Goal: Task Accomplishment & Management: Use online tool/utility

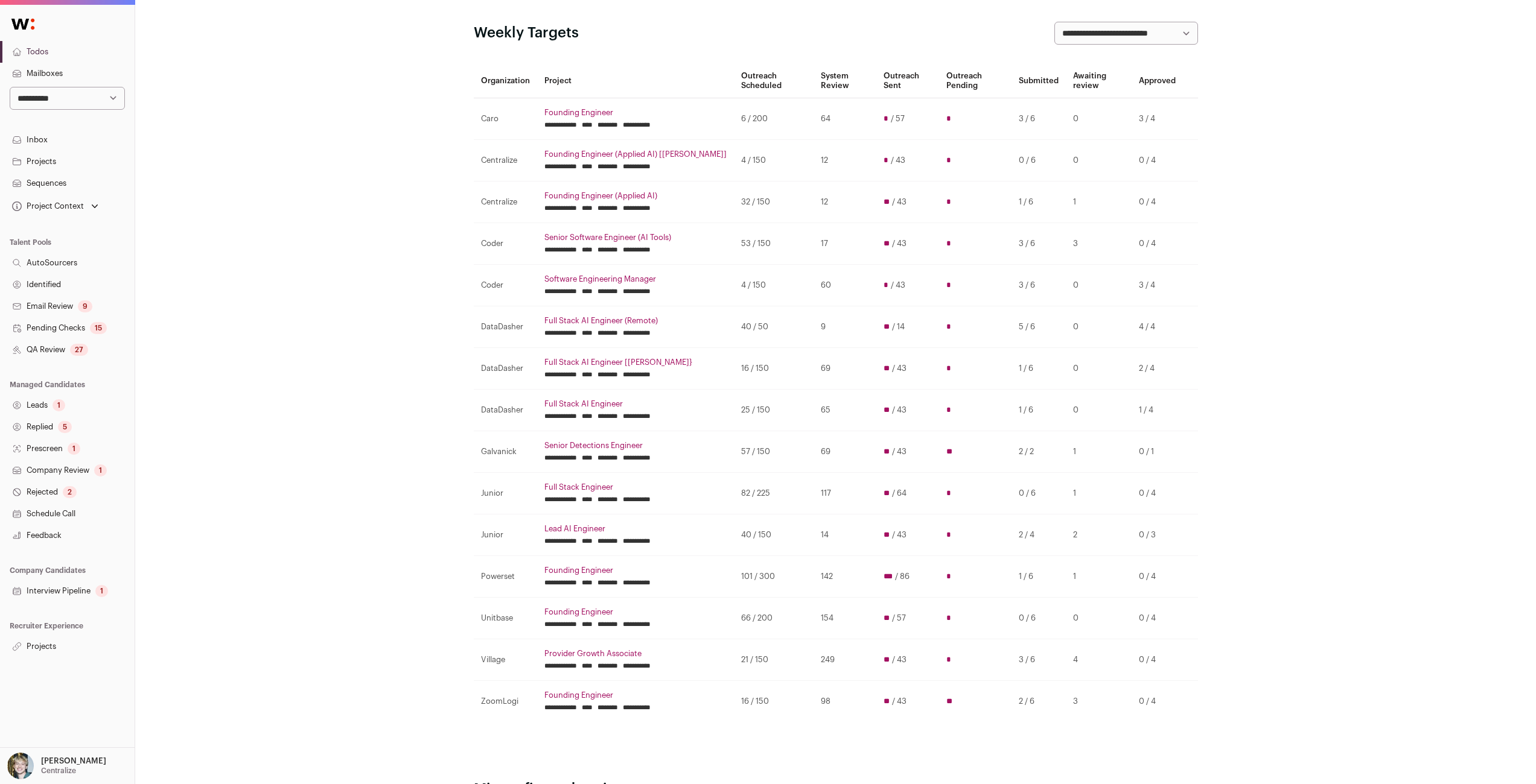
scroll to position [56, 0]
click at [824, 683] on td "98" at bounding box center [845, 701] width 63 height 42
drag, startPoint x: 851, startPoint y: 473, endPoint x: 849, endPoint y: 466, distance: 7.3
click at [849, 469] on tbody "**********" at bounding box center [836, 410] width 724 height 625
click at [849, 463] on td "69" at bounding box center [845, 451] width 63 height 42
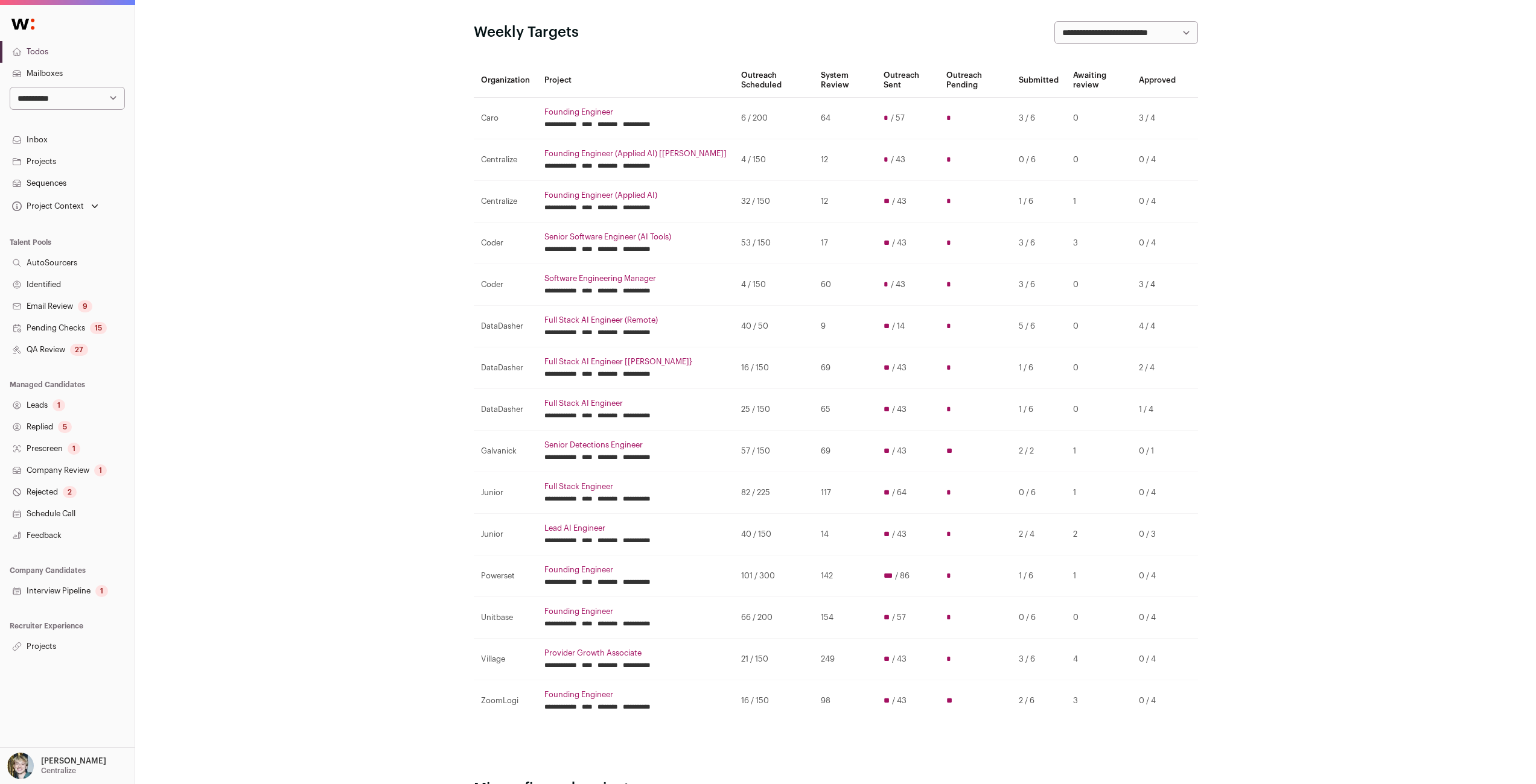
click at [618, 251] on input "********" at bounding box center [608, 249] width 21 height 10
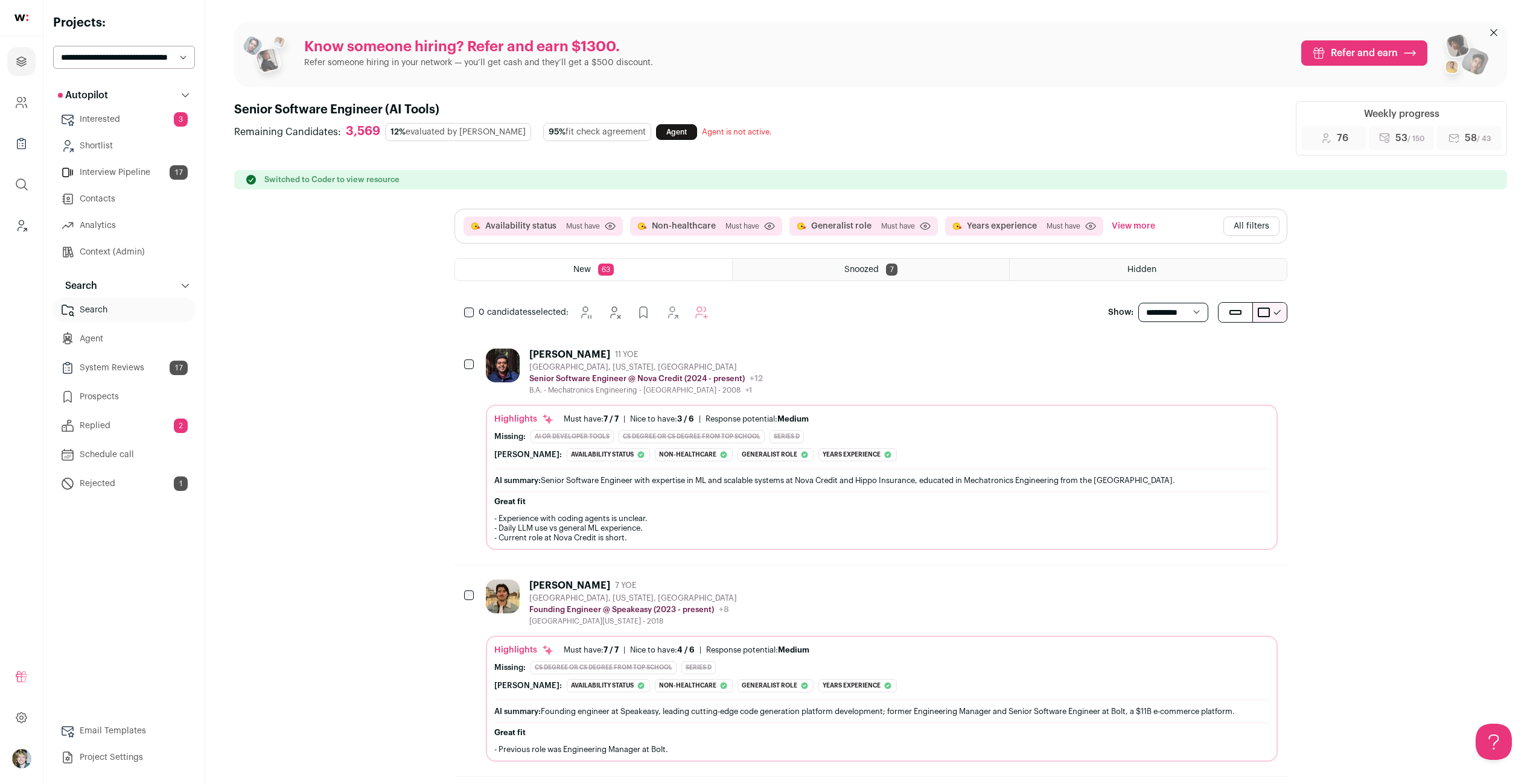
click at [146, 420] on link "Replied 2" at bounding box center [124, 426] width 142 height 24
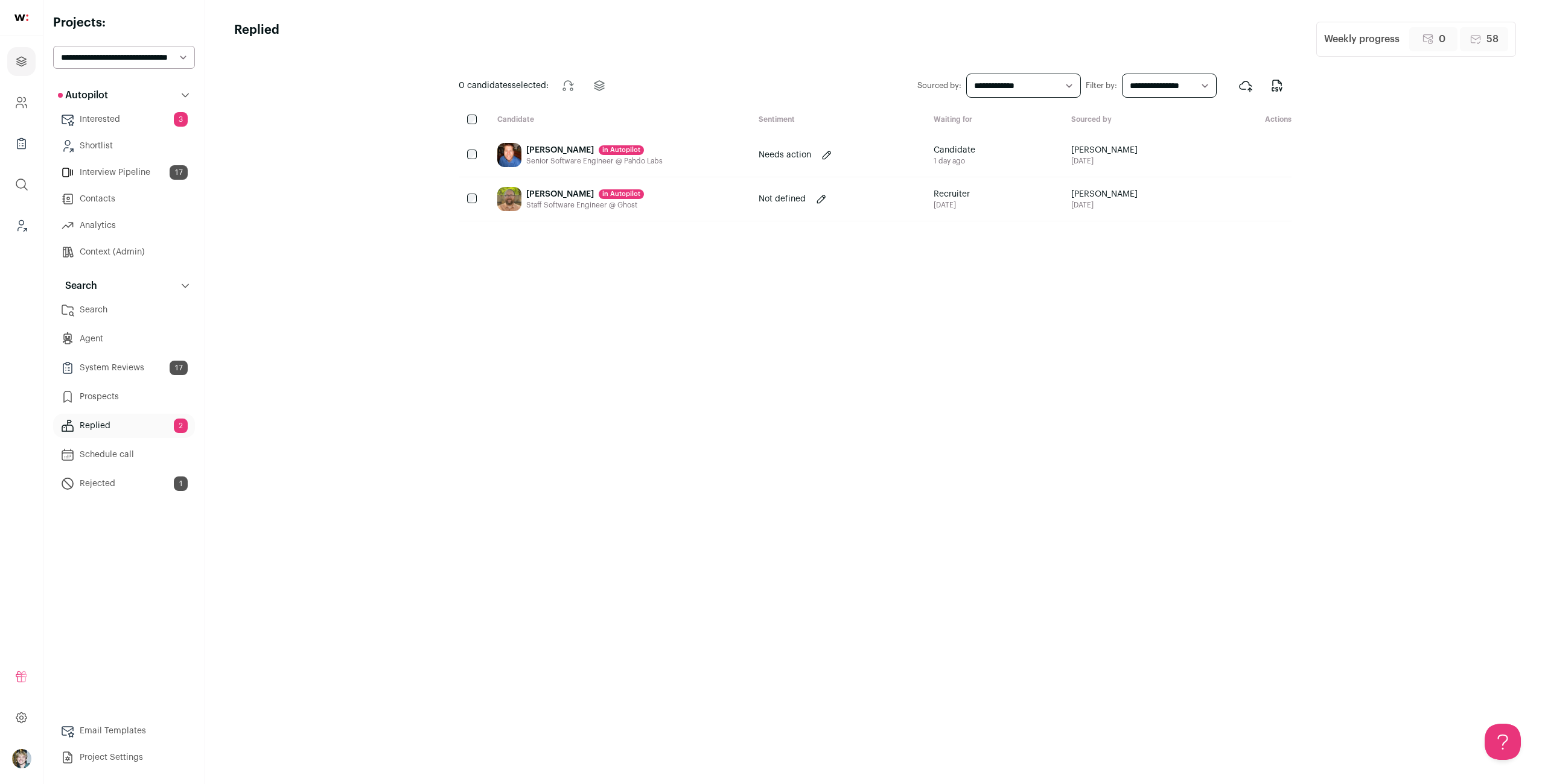
click at [93, 306] on link "Search" at bounding box center [124, 310] width 142 height 24
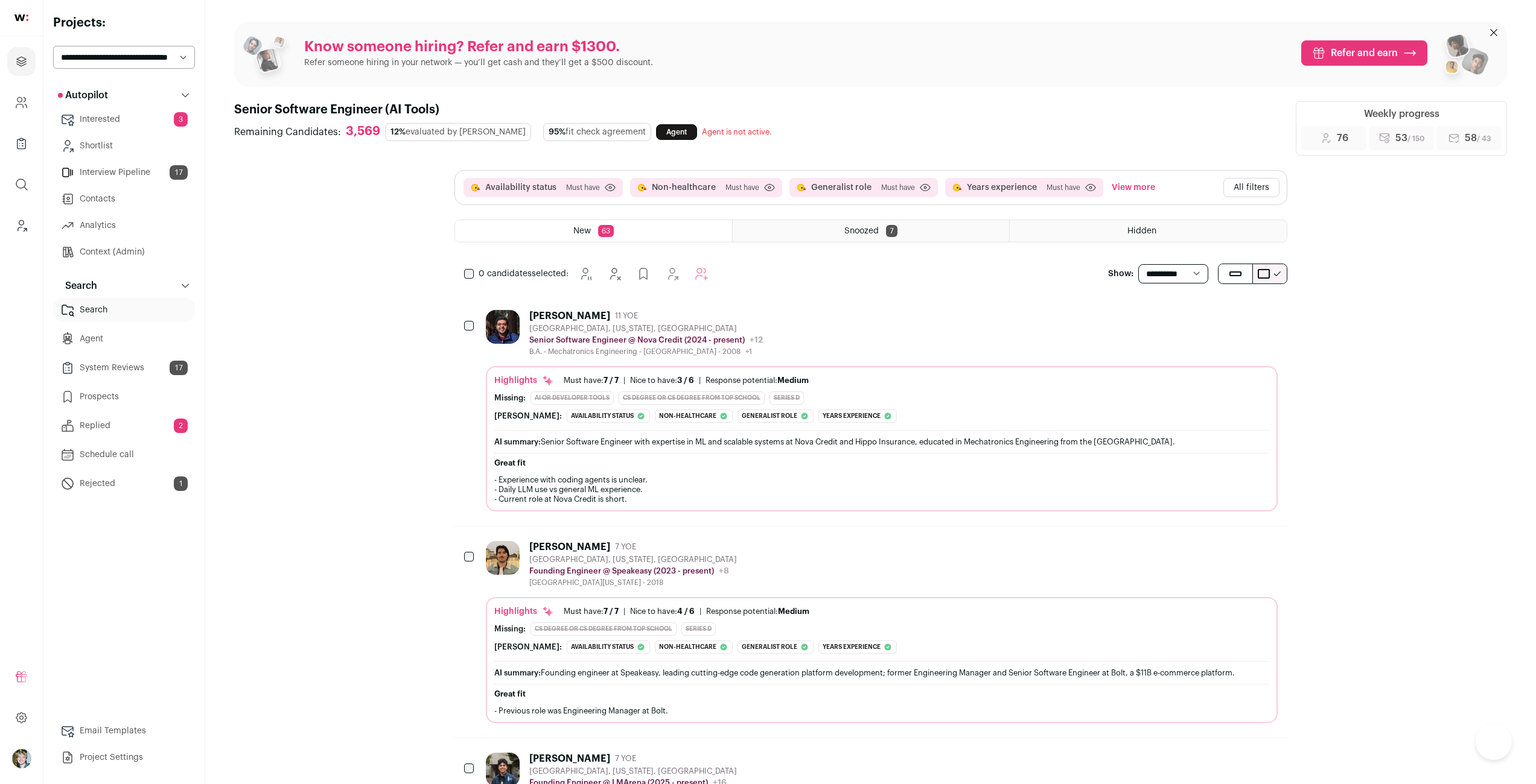
click at [793, 369] on div "Highlights Must have: 7 / 7 How many must haves have been fulfilled? | [GEOGRAP…" at bounding box center [882, 439] width 792 height 145
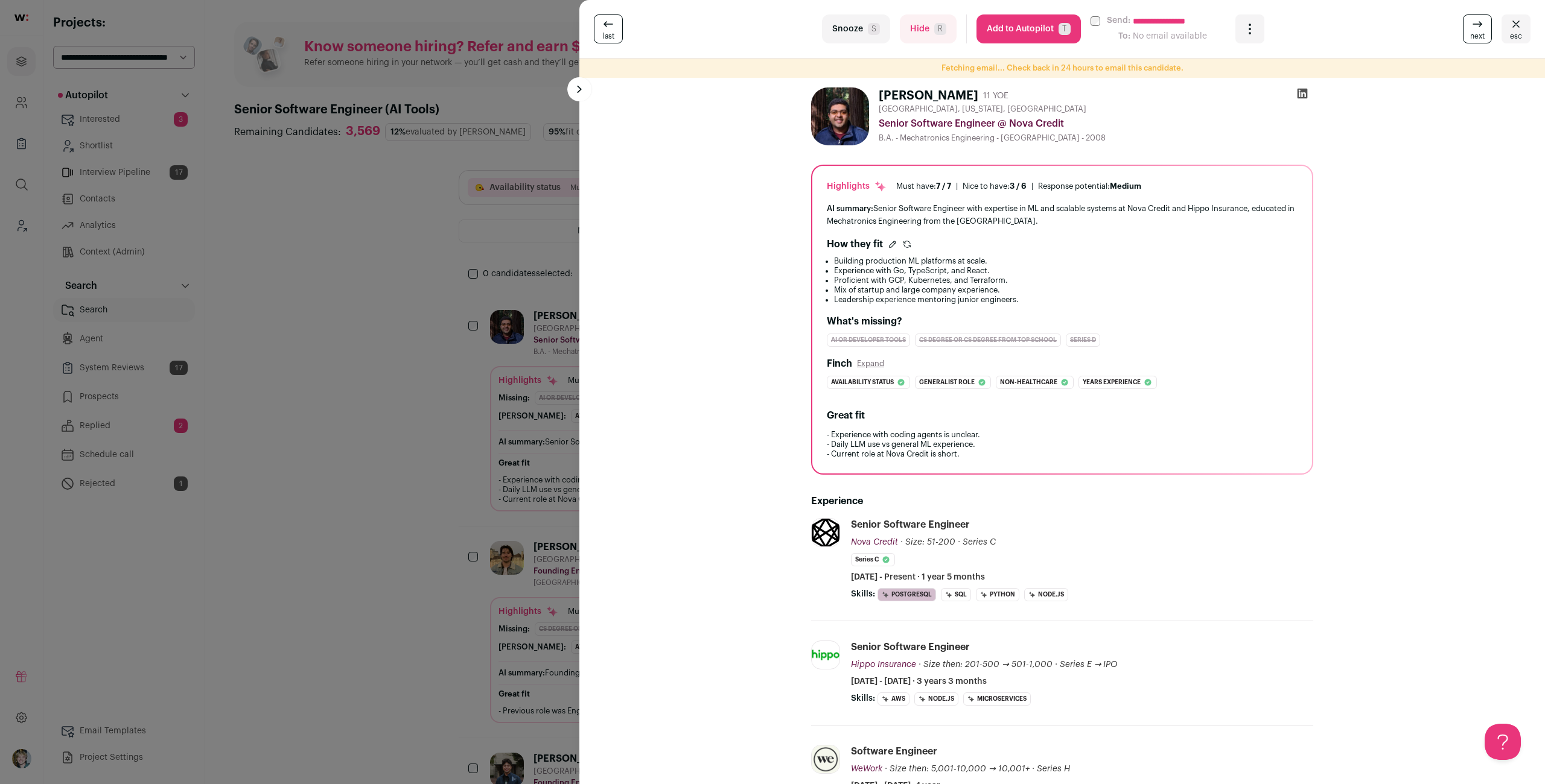
drag, startPoint x: 395, startPoint y: 304, endPoint x: 542, endPoint y: 311, distance: 147.2
click at [398, 302] on div "**********" at bounding box center [772, 392] width 1545 height 784
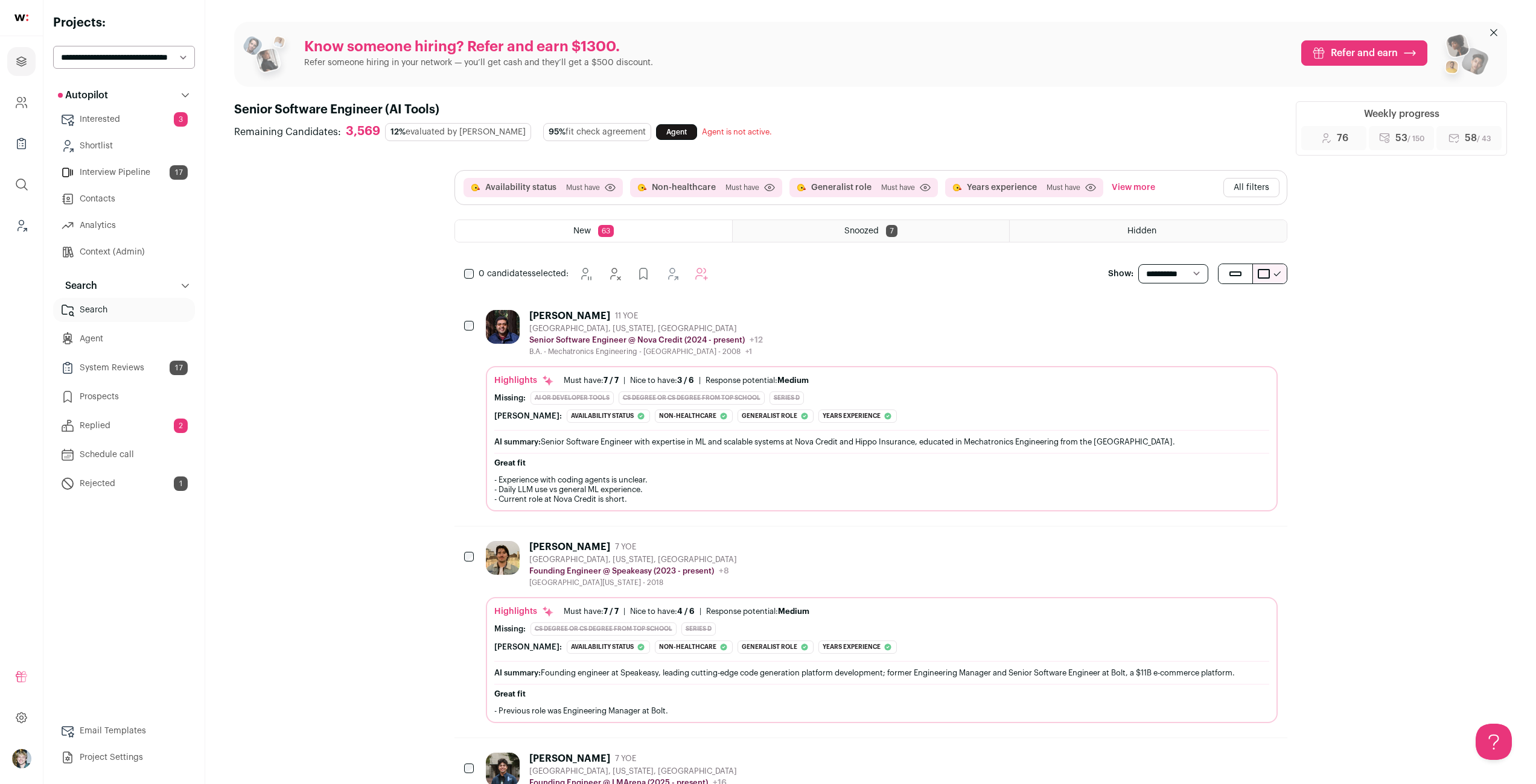
click at [1238, 183] on button "All filters" at bounding box center [1251, 188] width 56 height 19
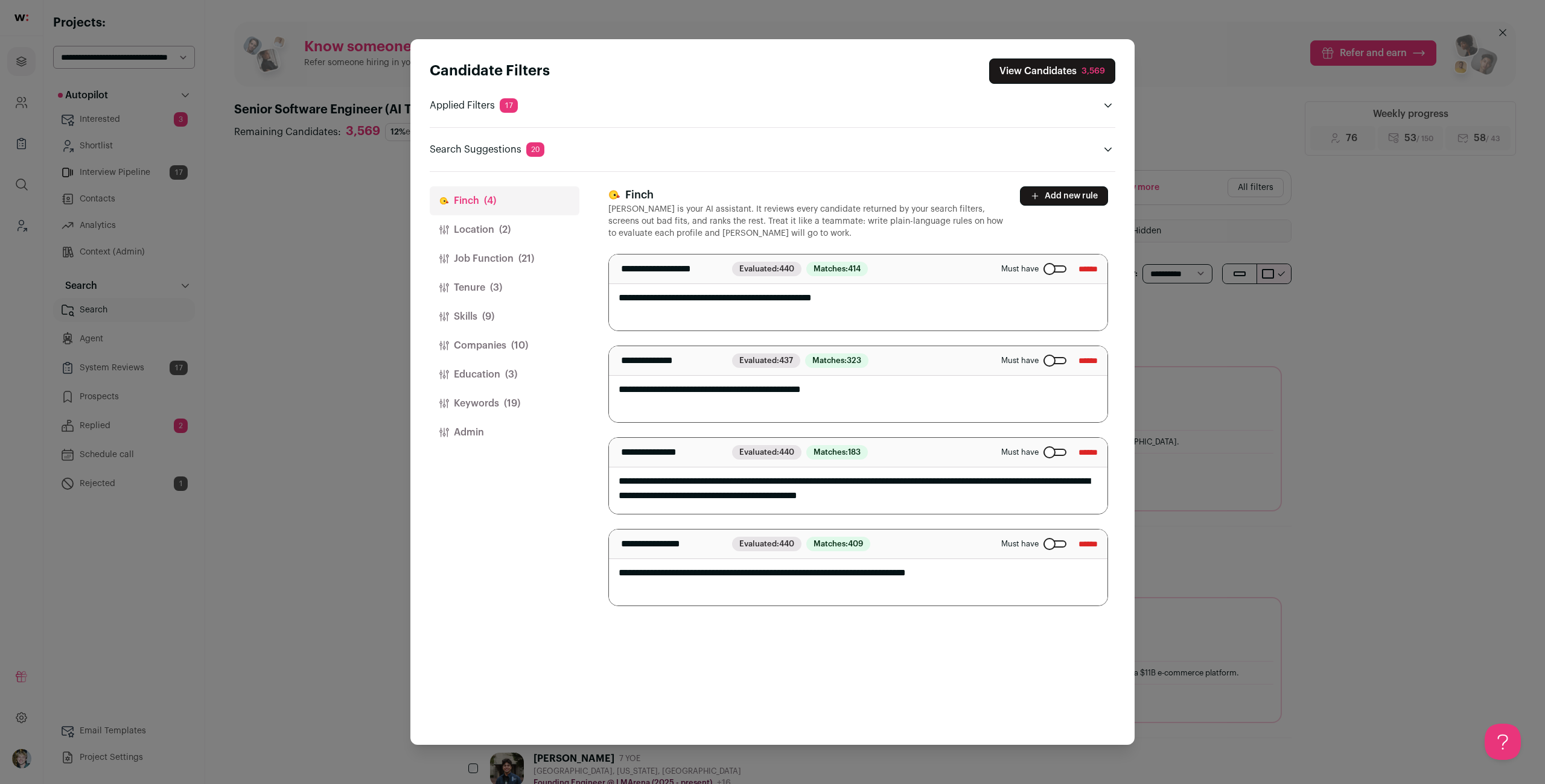
click at [491, 382] on button "Education (3)" at bounding box center [504, 374] width 150 height 29
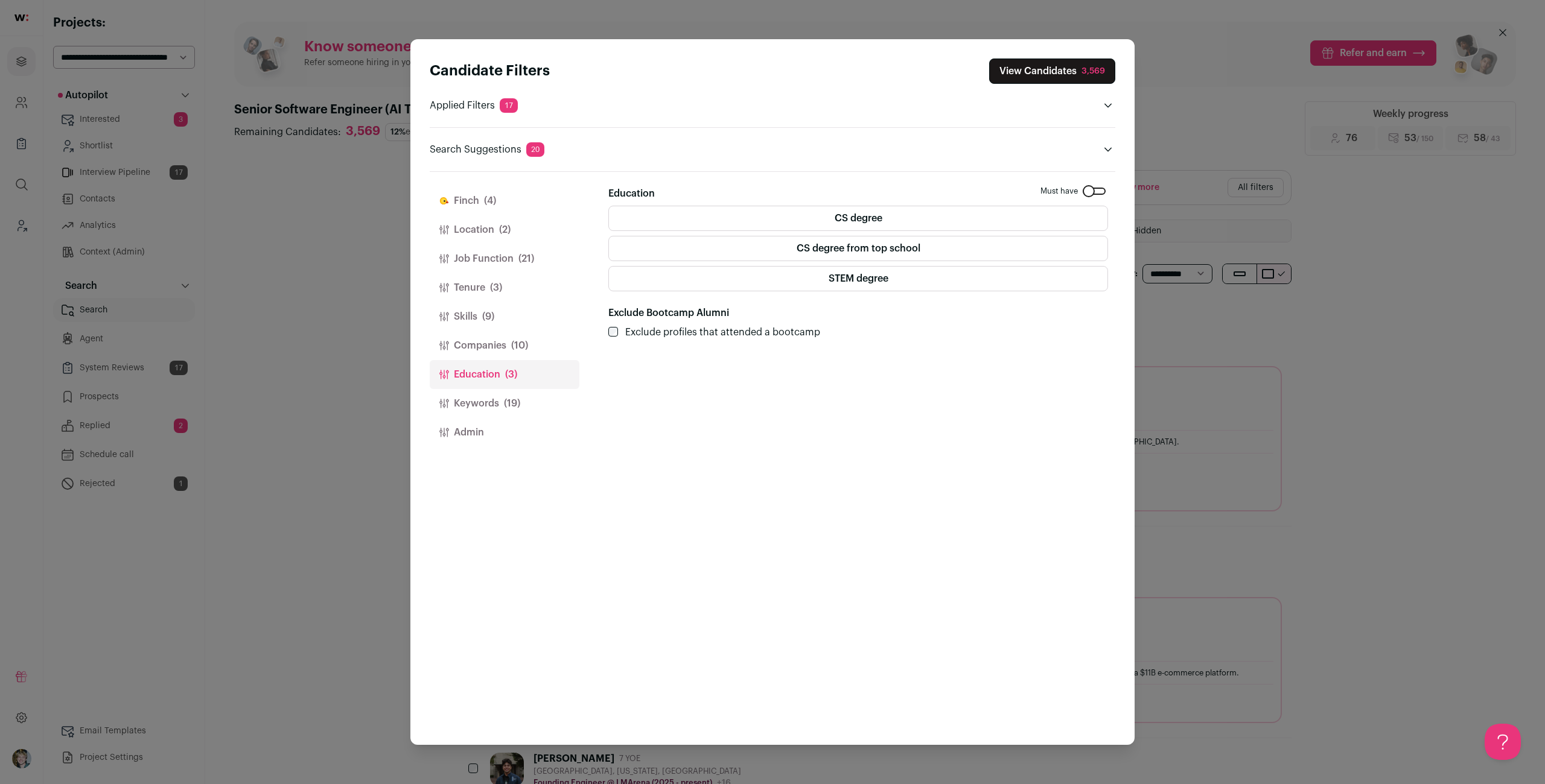
click at [505, 337] on button "Companies (10)" at bounding box center [504, 346] width 150 height 29
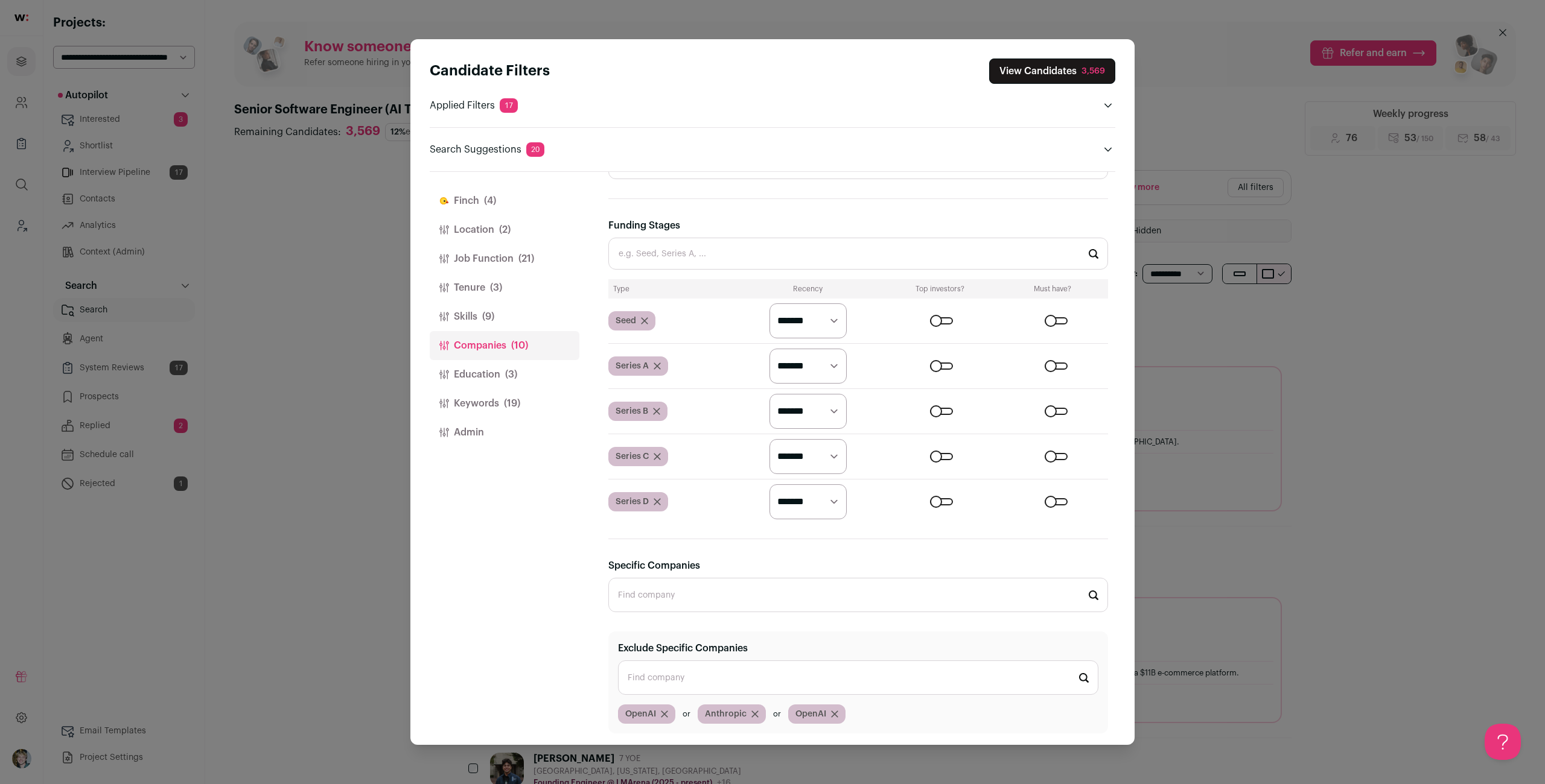
scroll to position [498, 0]
click at [496, 400] on button "Keywords (19)" at bounding box center [504, 404] width 150 height 29
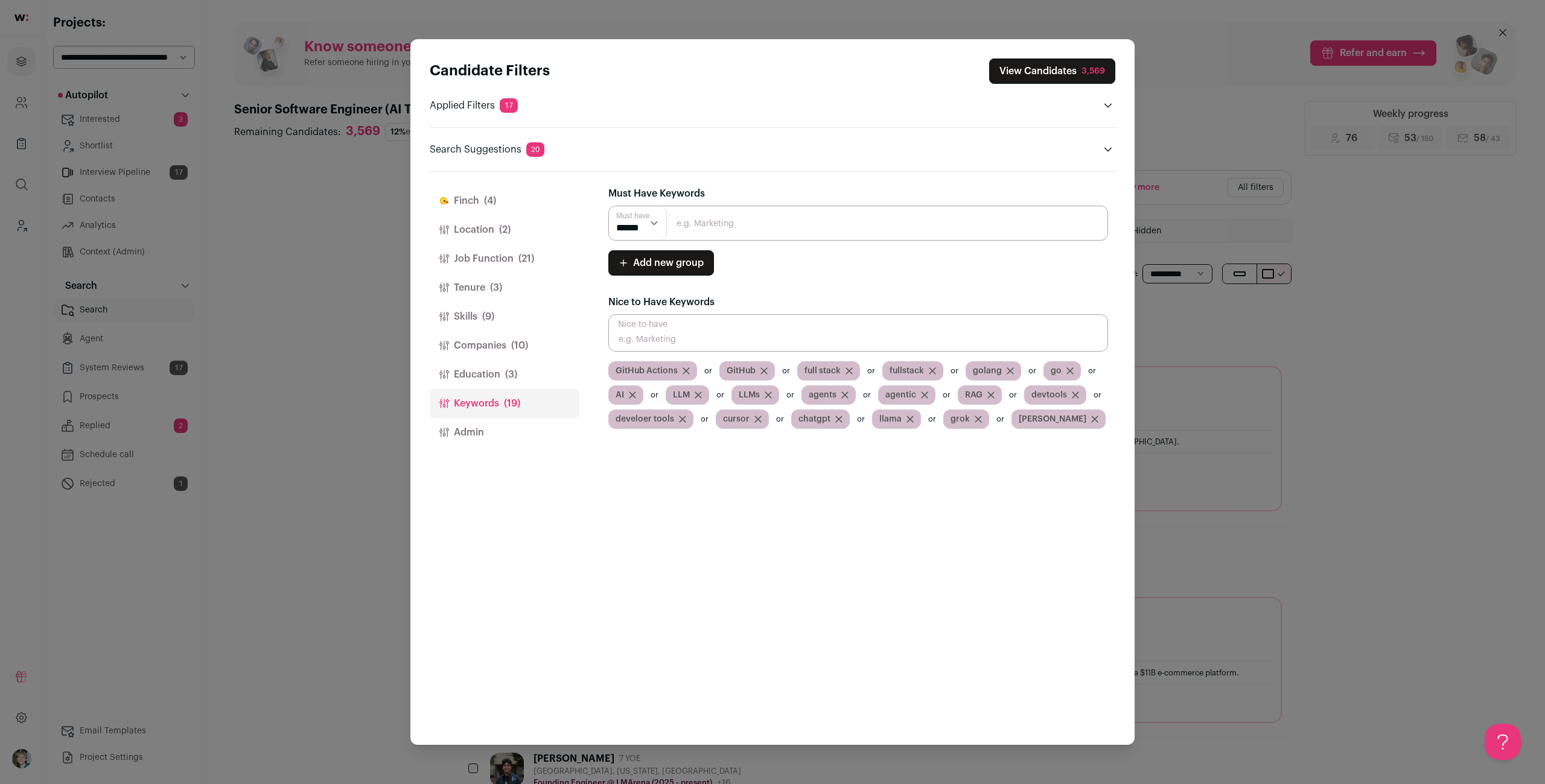
scroll to position [0, 0]
click at [502, 374] on button "Education (3)" at bounding box center [504, 374] width 150 height 29
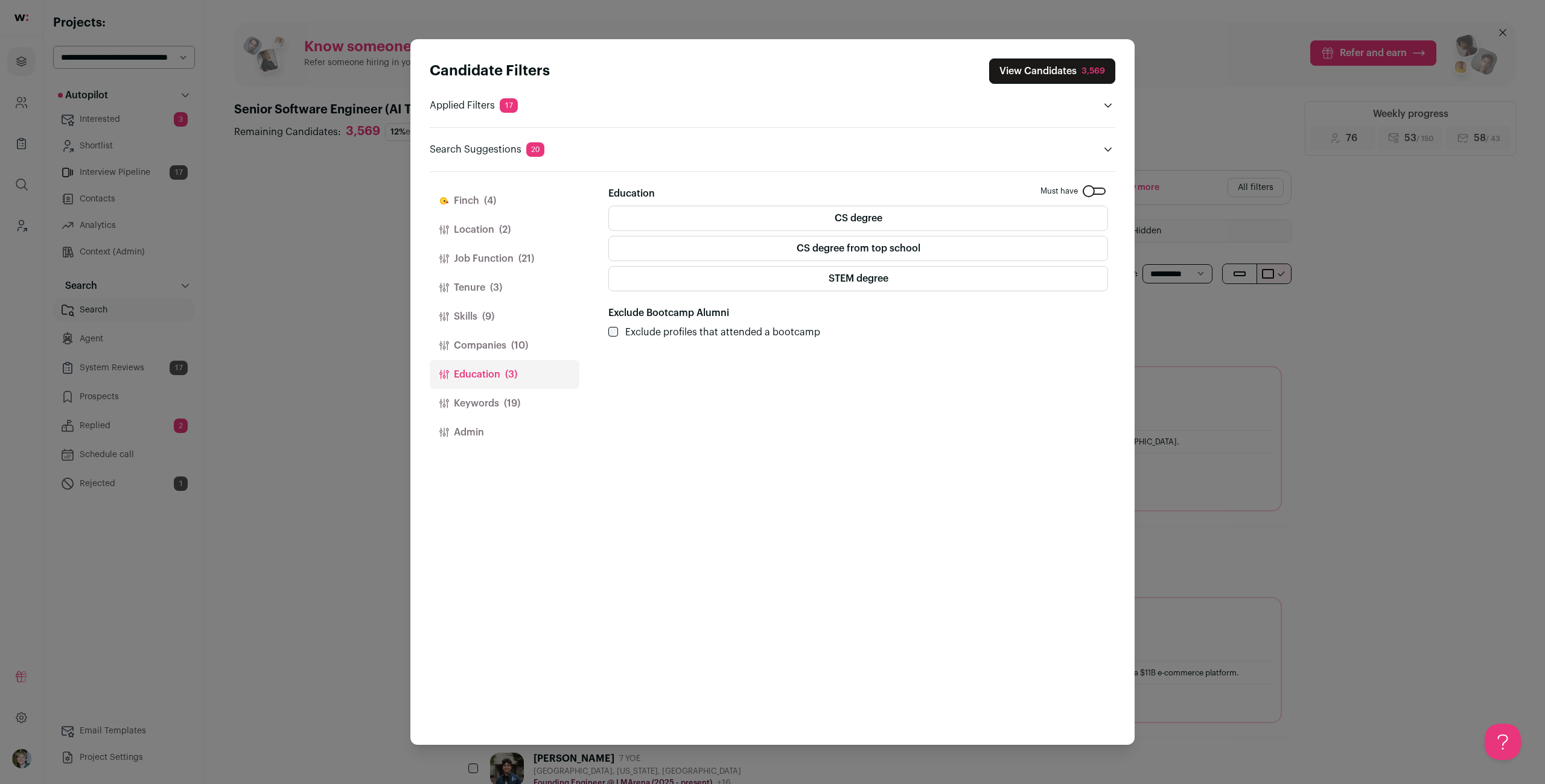
click at [507, 302] on button "Skills (9)" at bounding box center [504, 317] width 150 height 29
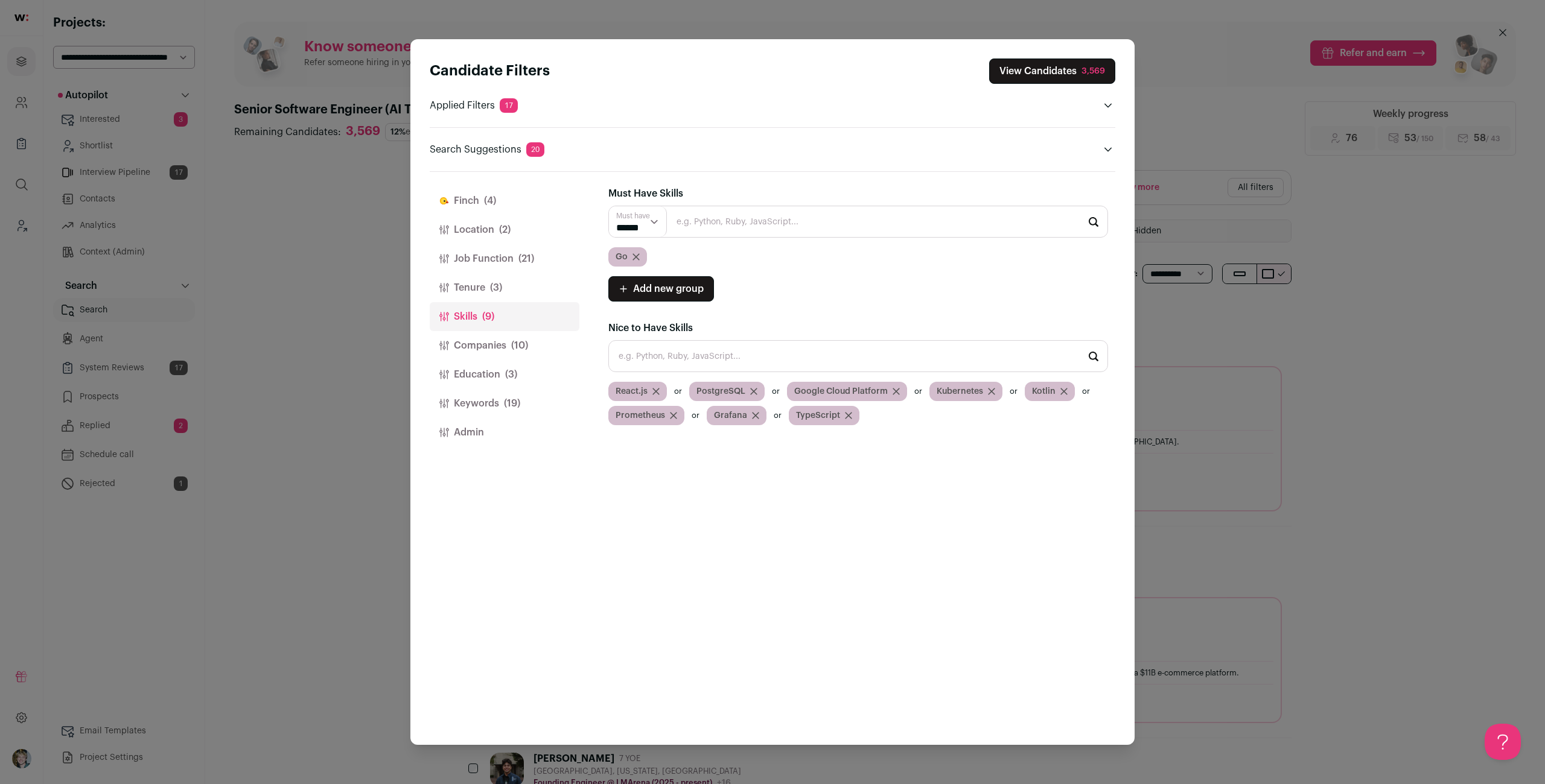
click at [505, 281] on button "Tenure (3)" at bounding box center [504, 288] width 150 height 29
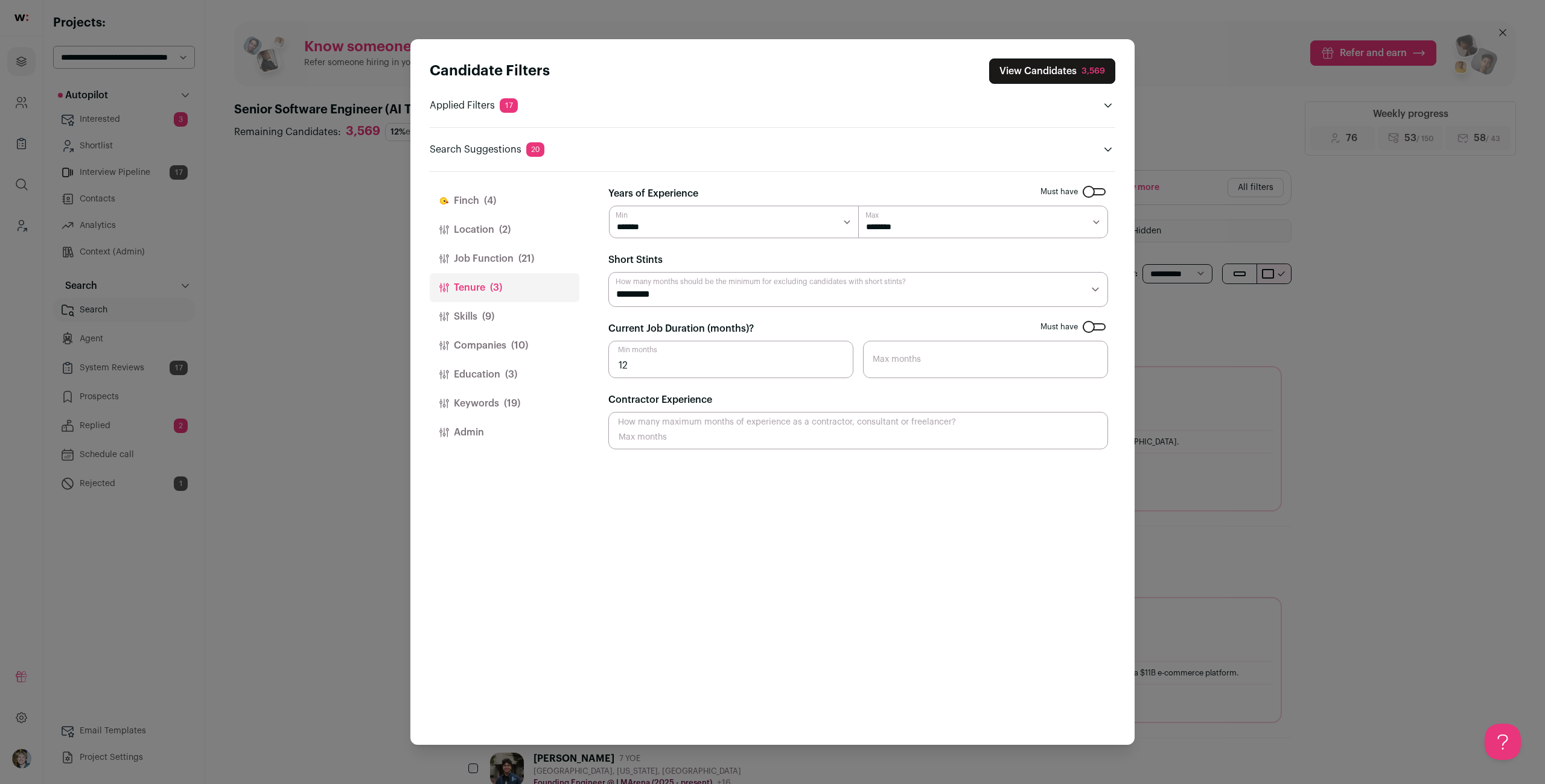
click at [1341, 190] on div "Candidate Filters View Candidates 3,569 Applied Filters 17 Availability status,…" at bounding box center [772, 392] width 1545 height 784
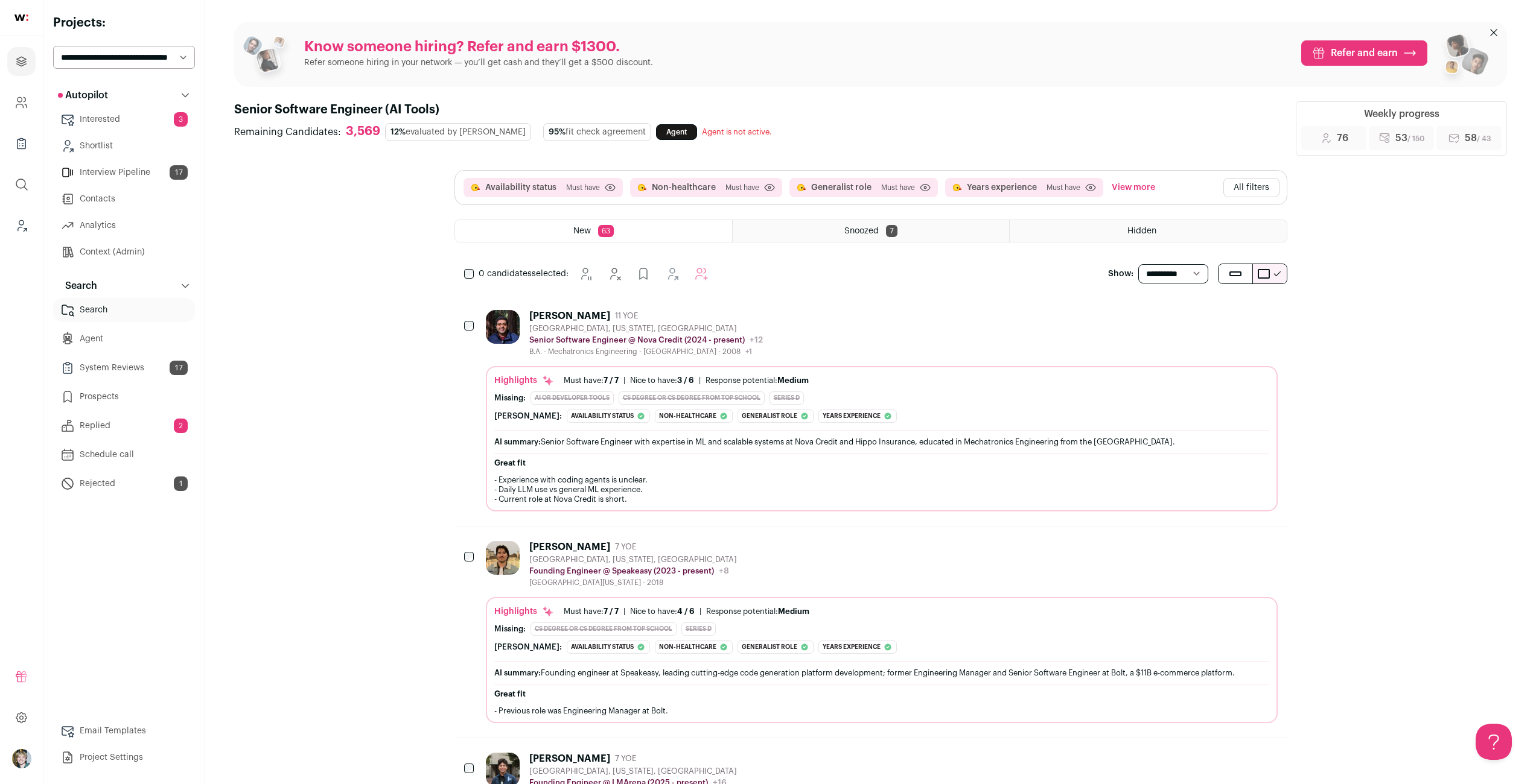
click at [892, 408] on div "Highlights Must have: 7 / 7 How many must haves have been fulfilled? | [GEOGRAP…" at bounding box center [881, 399] width 775 height 48
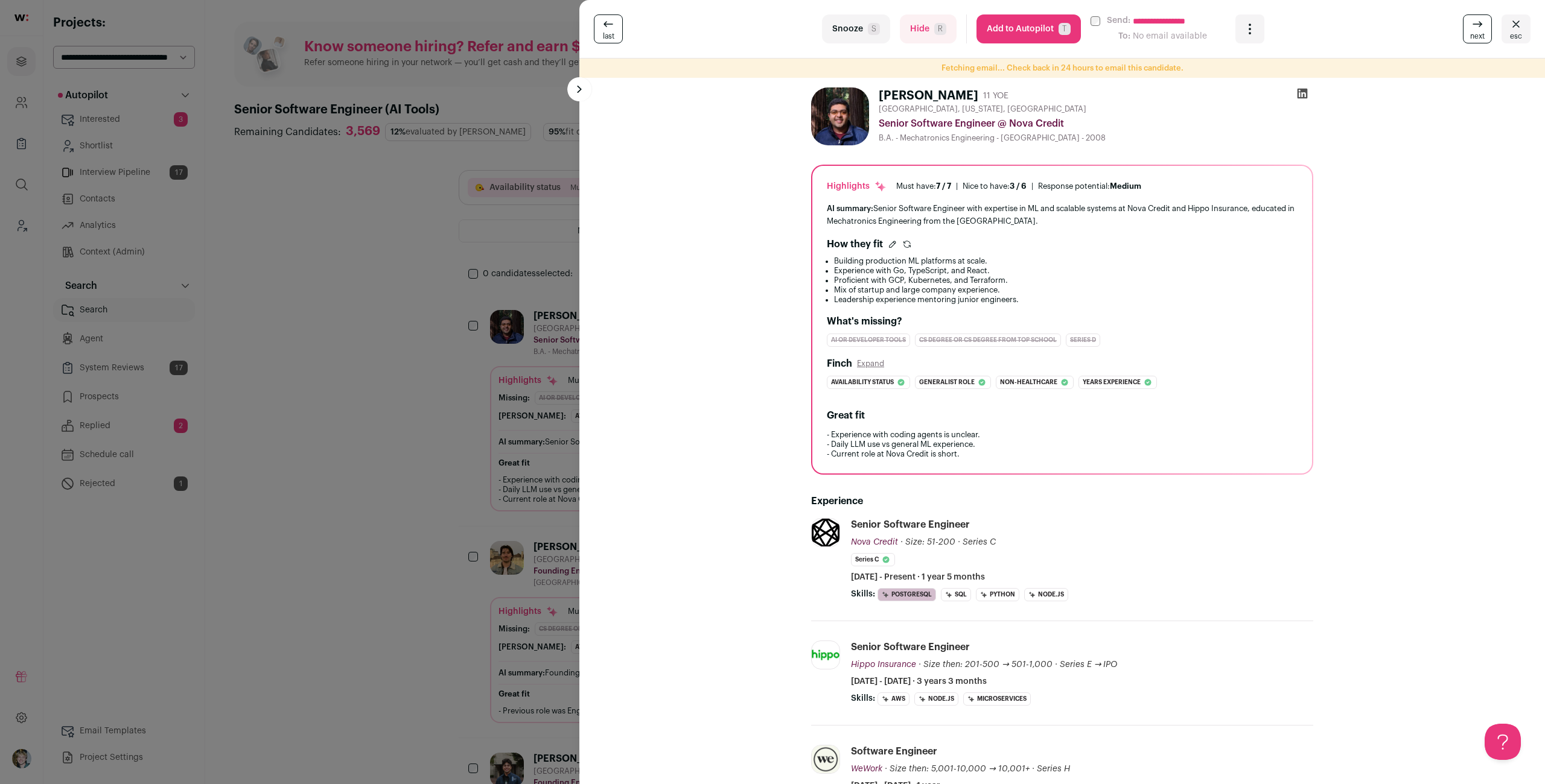
click at [451, 277] on div "**********" at bounding box center [772, 392] width 1545 height 784
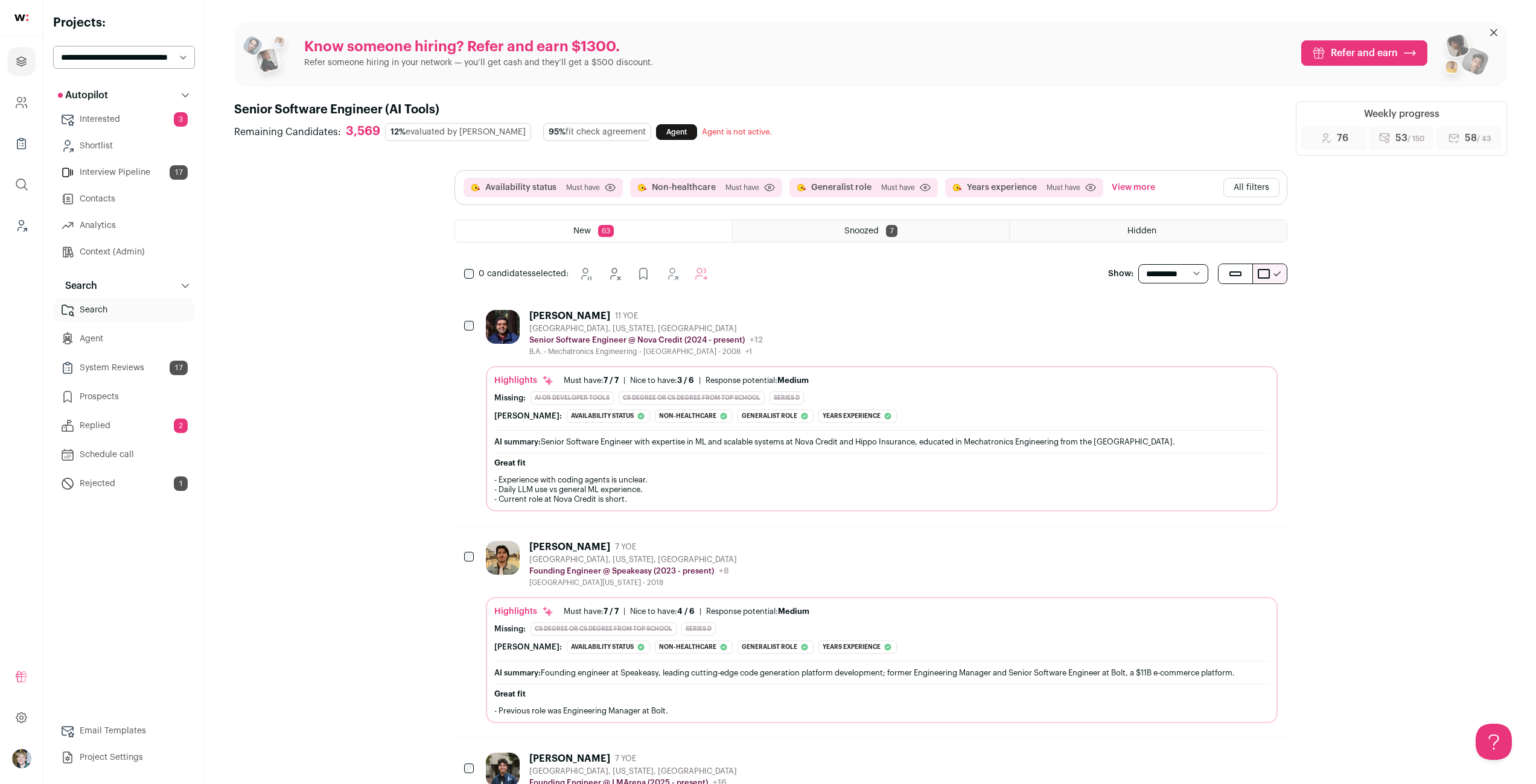
click at [1244, 178] on button "All filters" at bounding box center [1251, 188] width 56 height 19
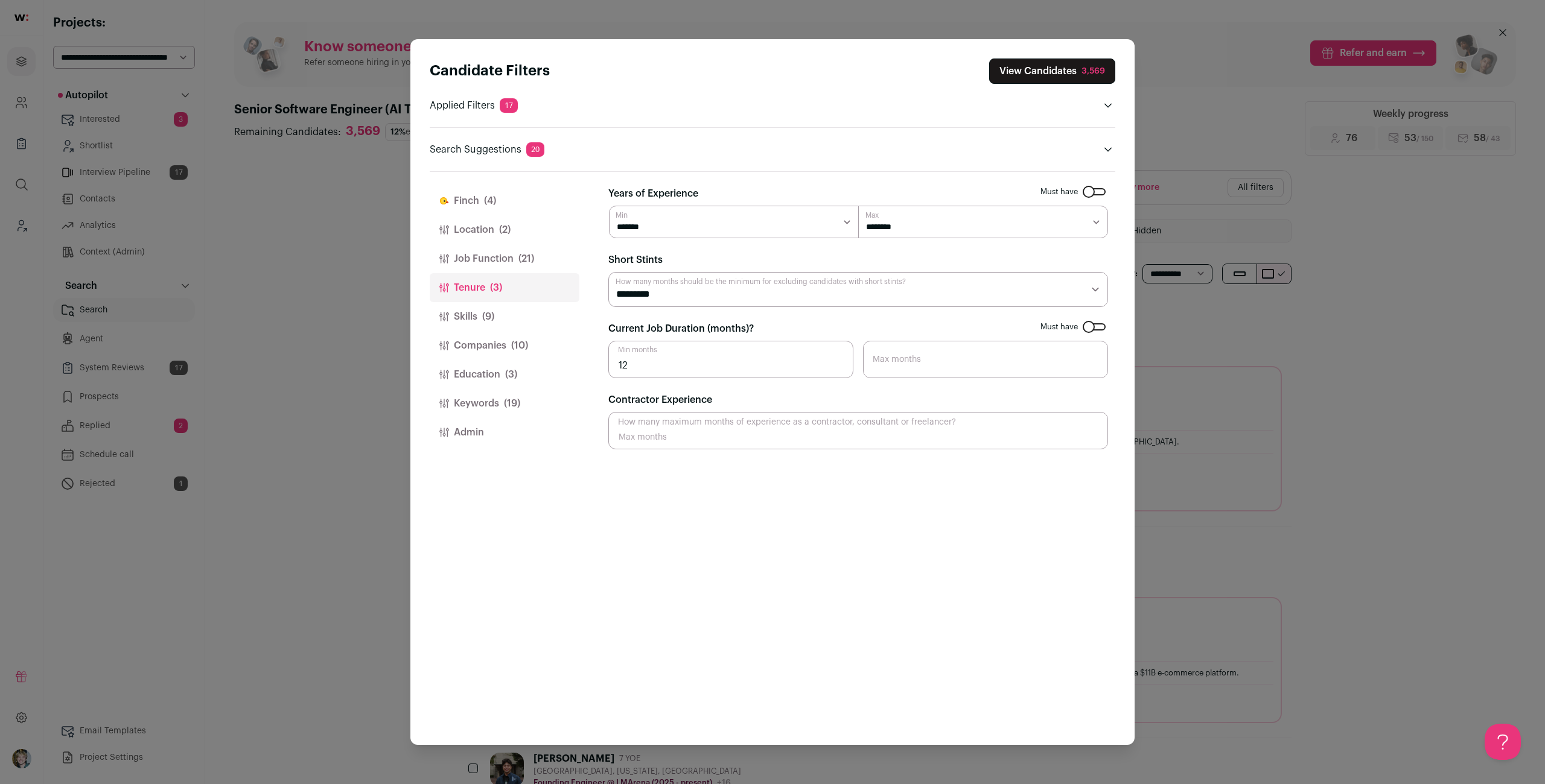
click at [500, 410] on button "Keywords (19)" at bounding box center [504, 404] width 150 height 29
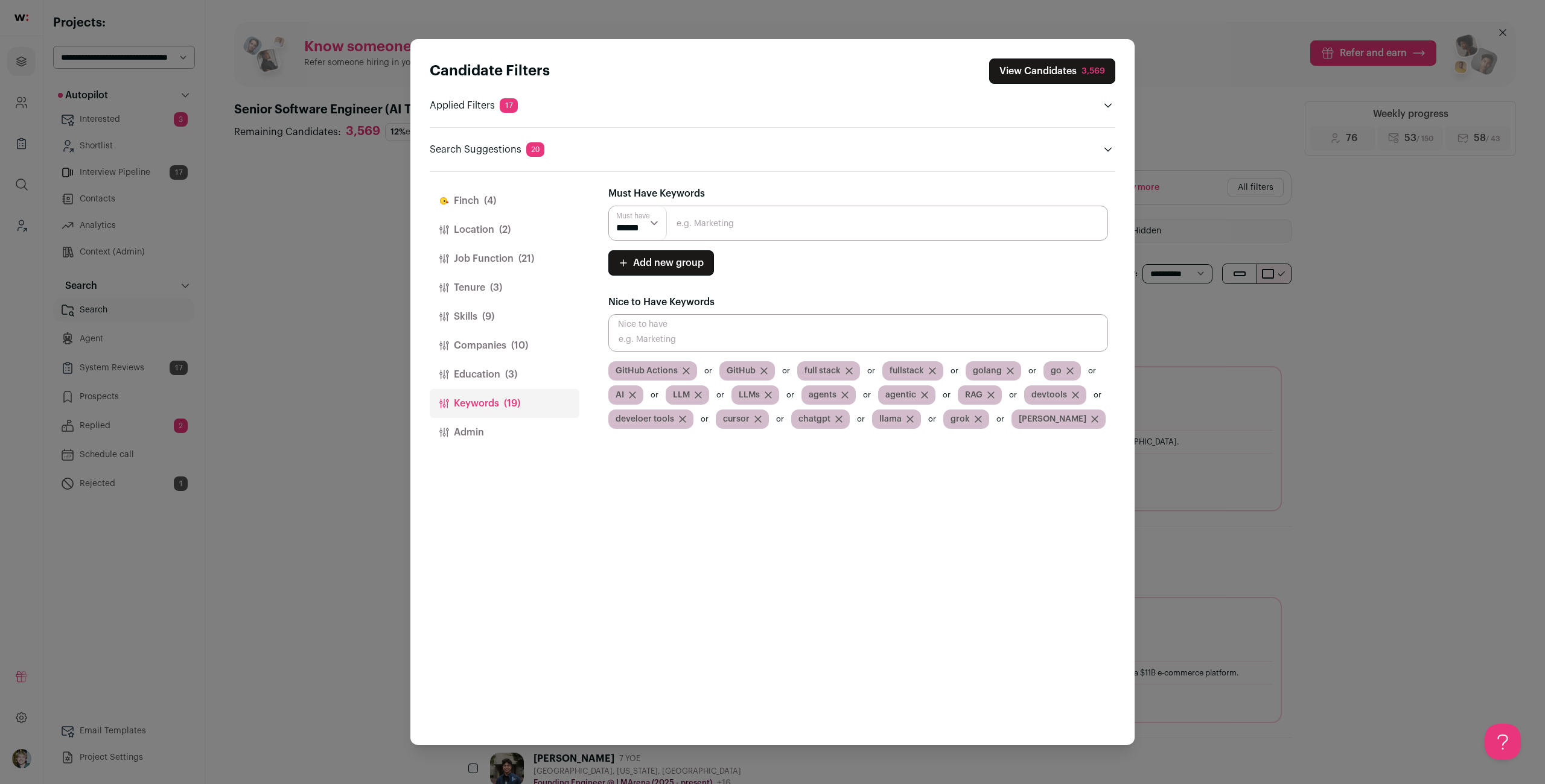
click at [756, 322] on input "Close modal via background" at bounding box center [858, 333] width 499 height 38
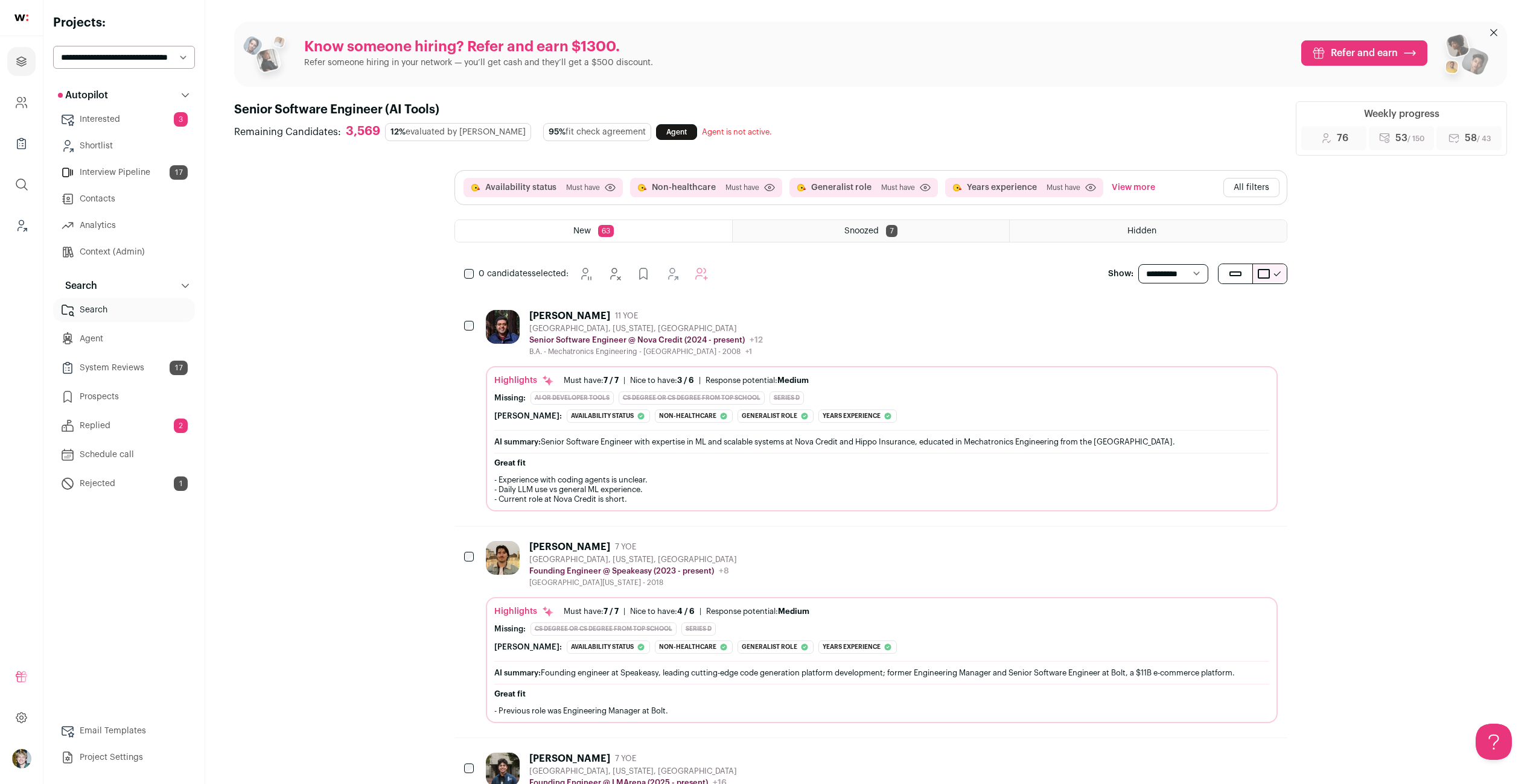
click at [895, 397] on div "Missing: AI or Developer Tools CS degree or CS degree from top school Series D" at bounding box center [881, 398] width 775 height 13
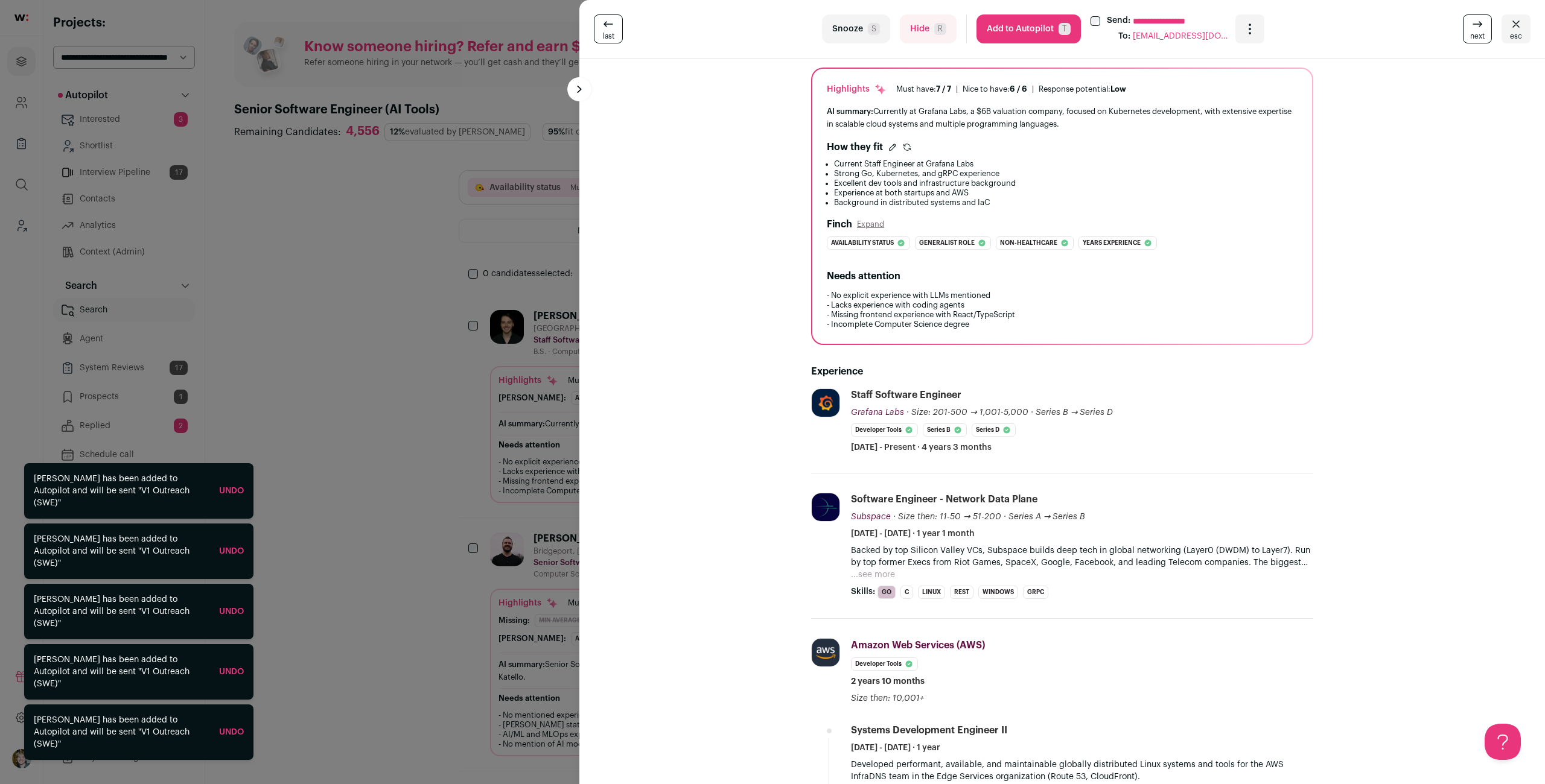
scroll to position [92, 0]
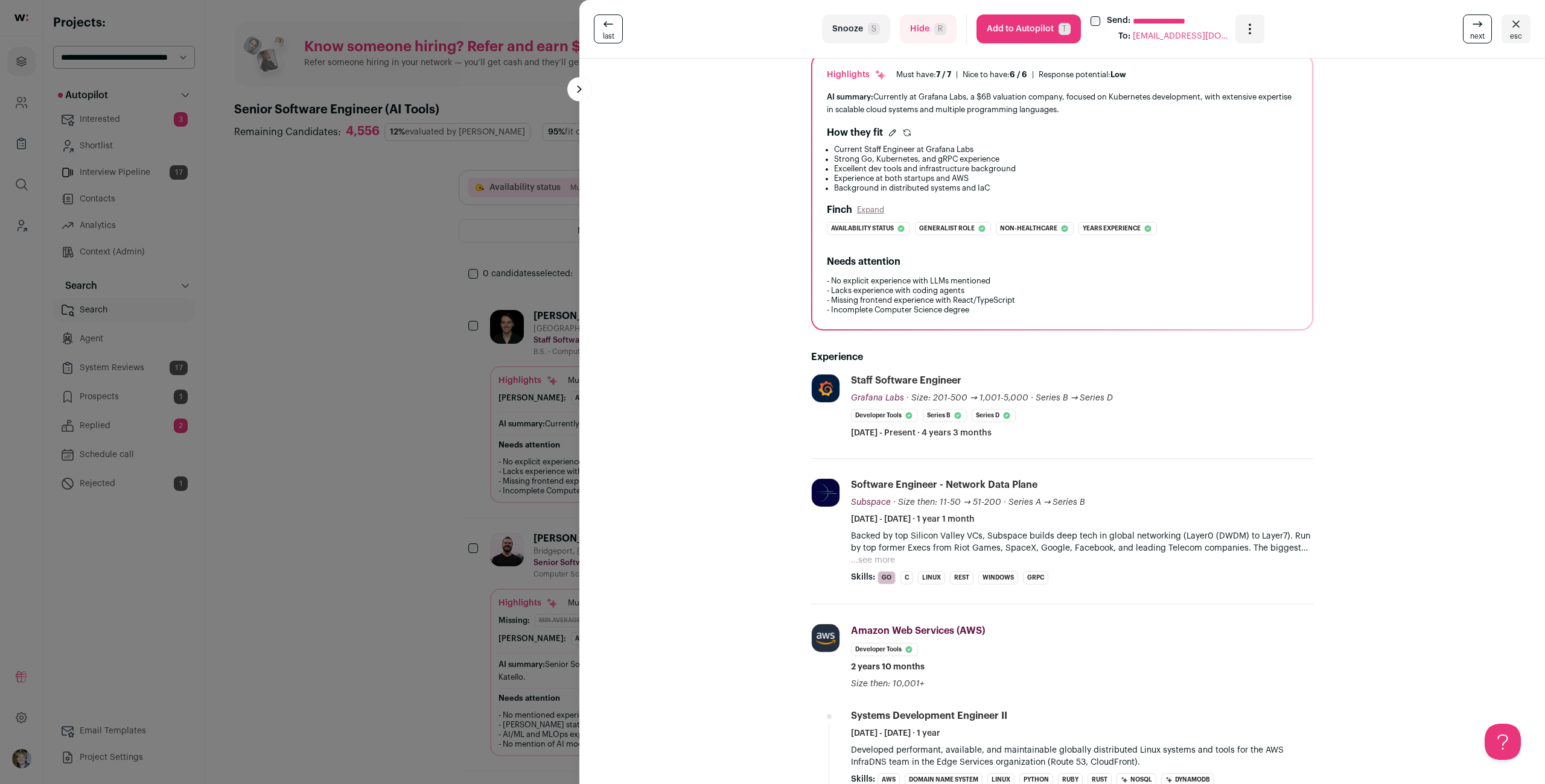
click at [1022, 29] on button "Add to Autopilot T" at bounding box center [1029, 29] width 104 height 29
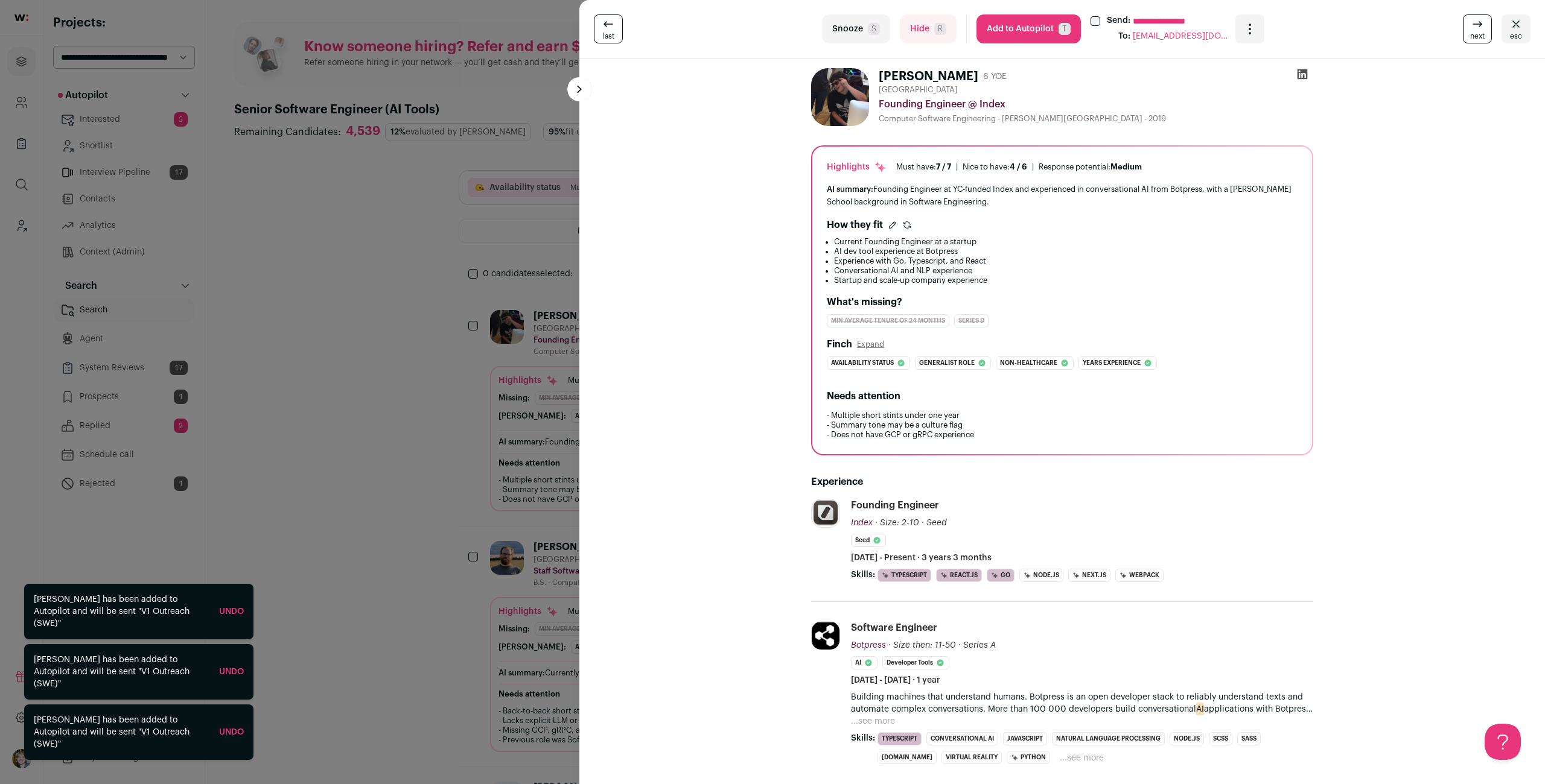
scroll to position [95, 0]
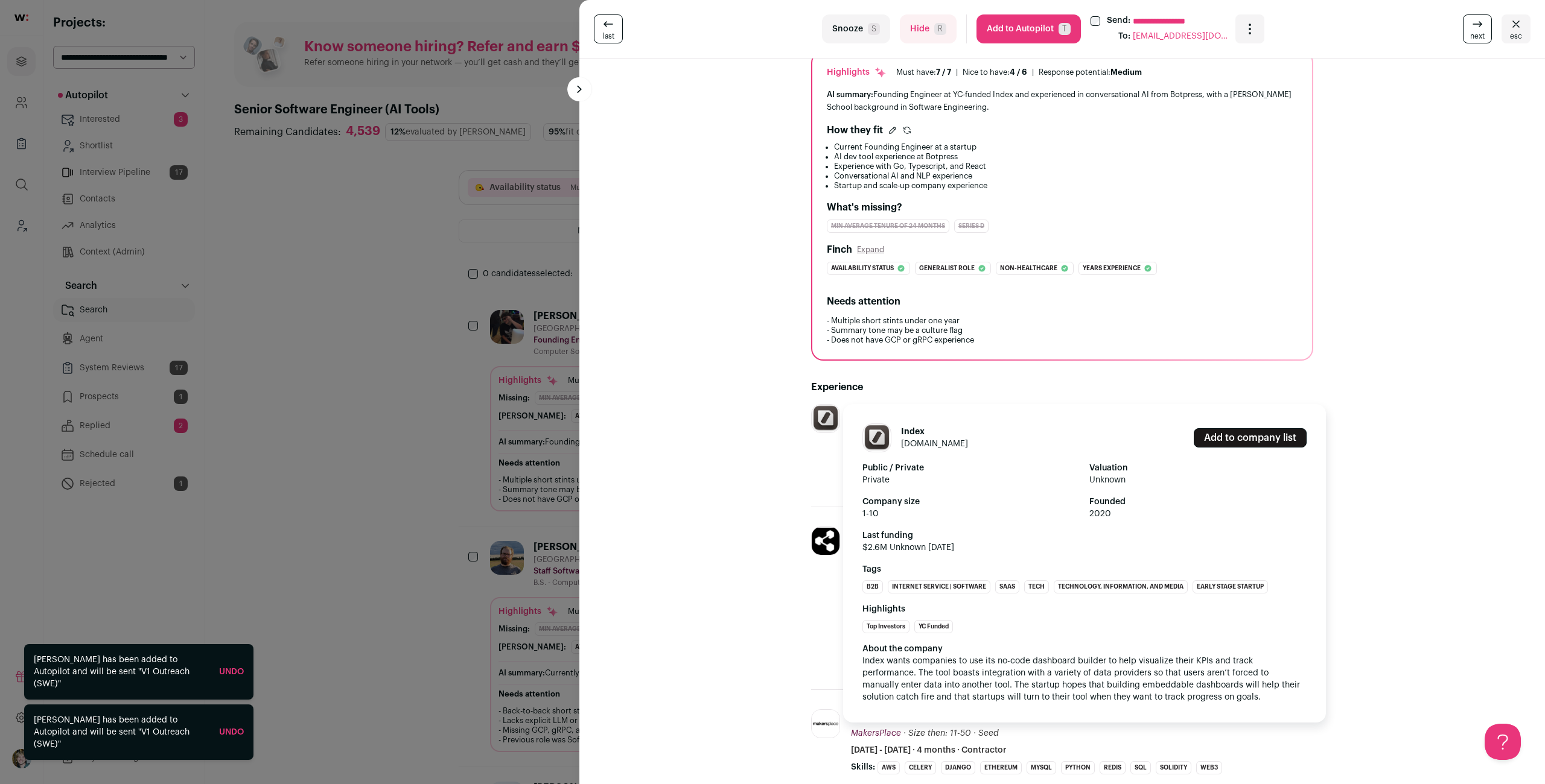
click at [910, 441] on link "[DOMAIN_NAME]" at bounding box center [935, 444] width 67 height 8
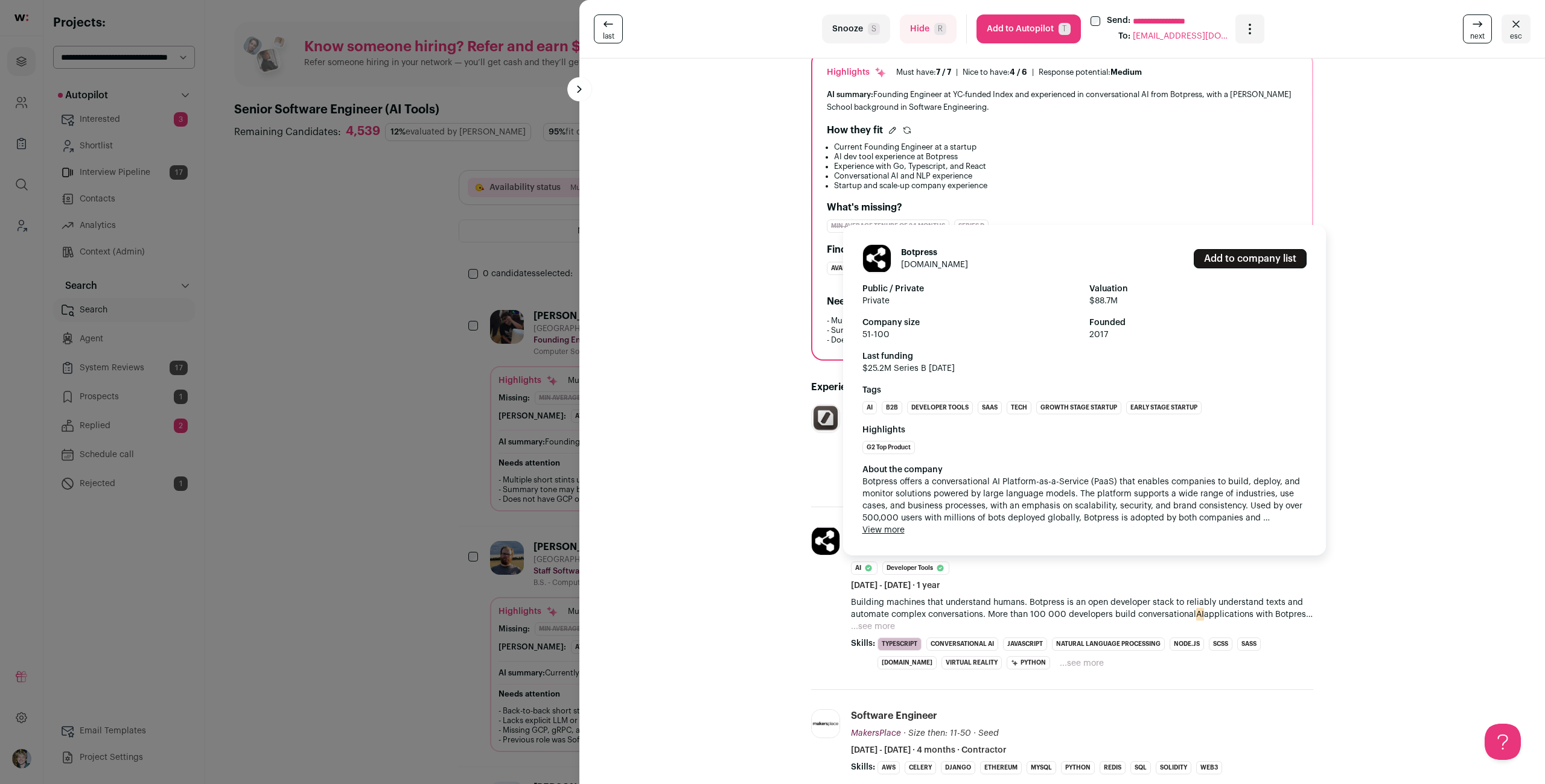
click at [936, 264] on link "[DOMAIN_NAME]" at bounding box center [935, 265] width 67 height 8
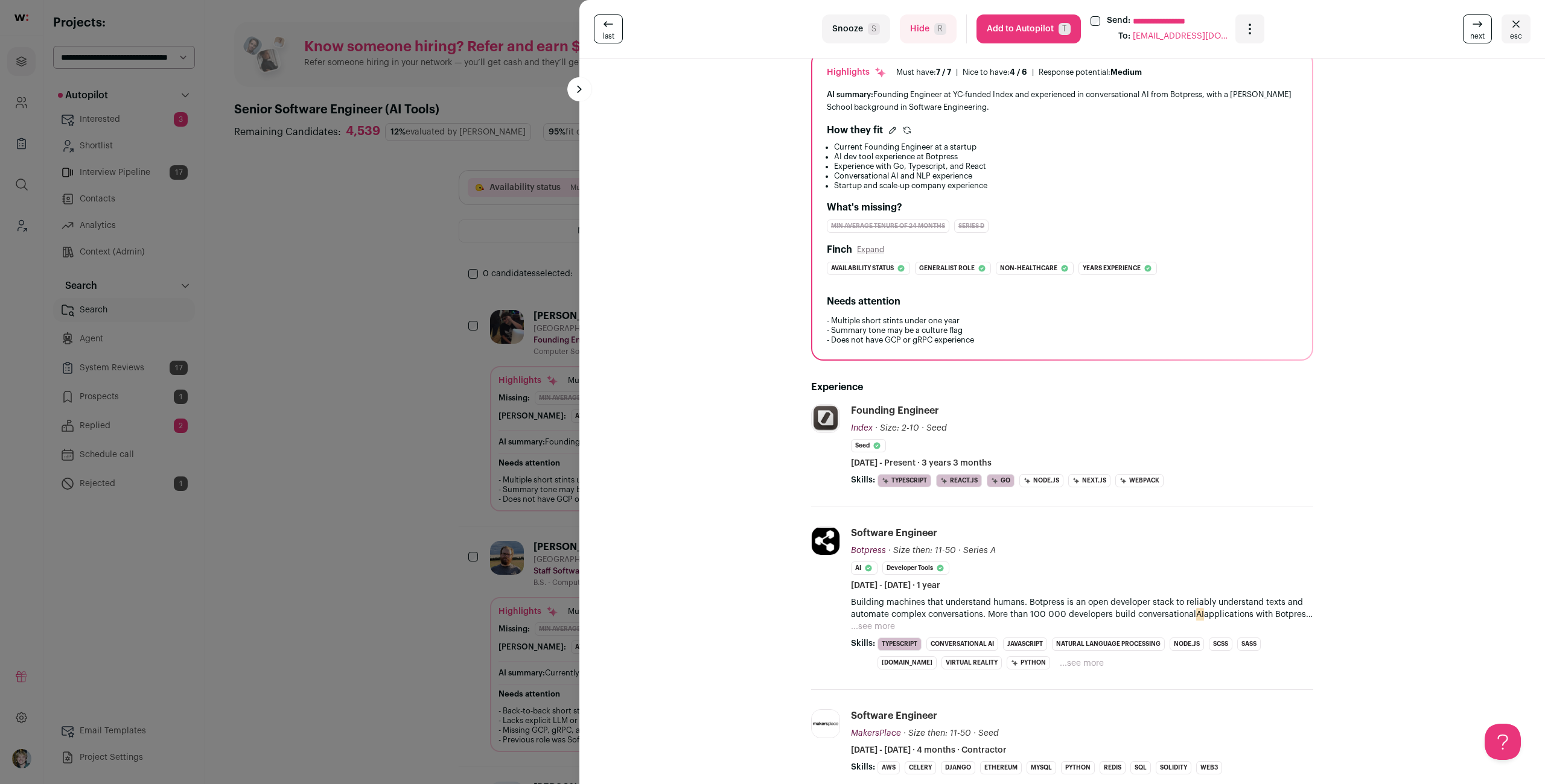
click at [650, 196] on turbo-frame "**********" at bounding box center [1062, 392] width 966 height 784
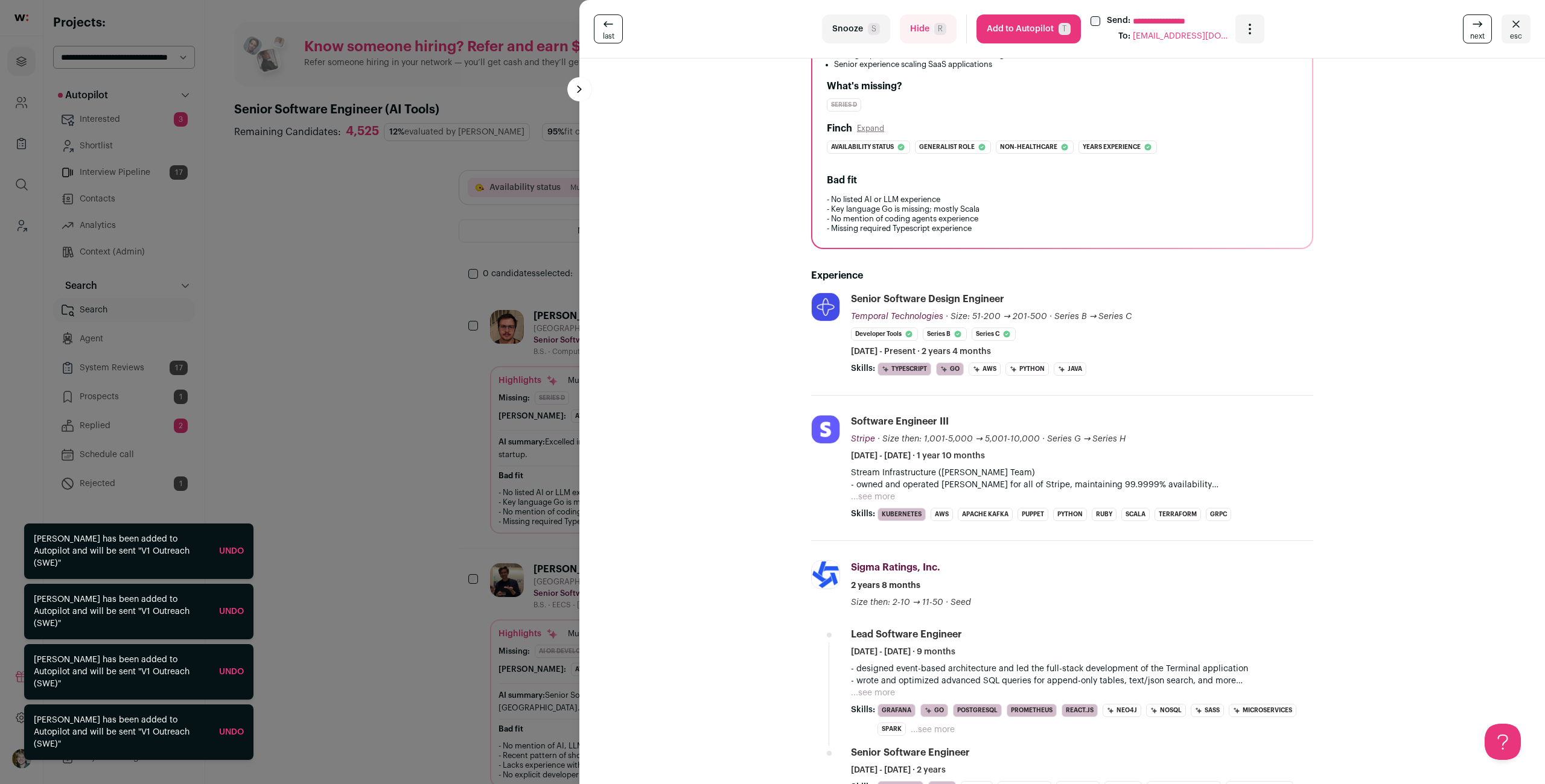
scroll to position [236, 0]
